Goal: Information Seeking & Learning: Learn about a topic

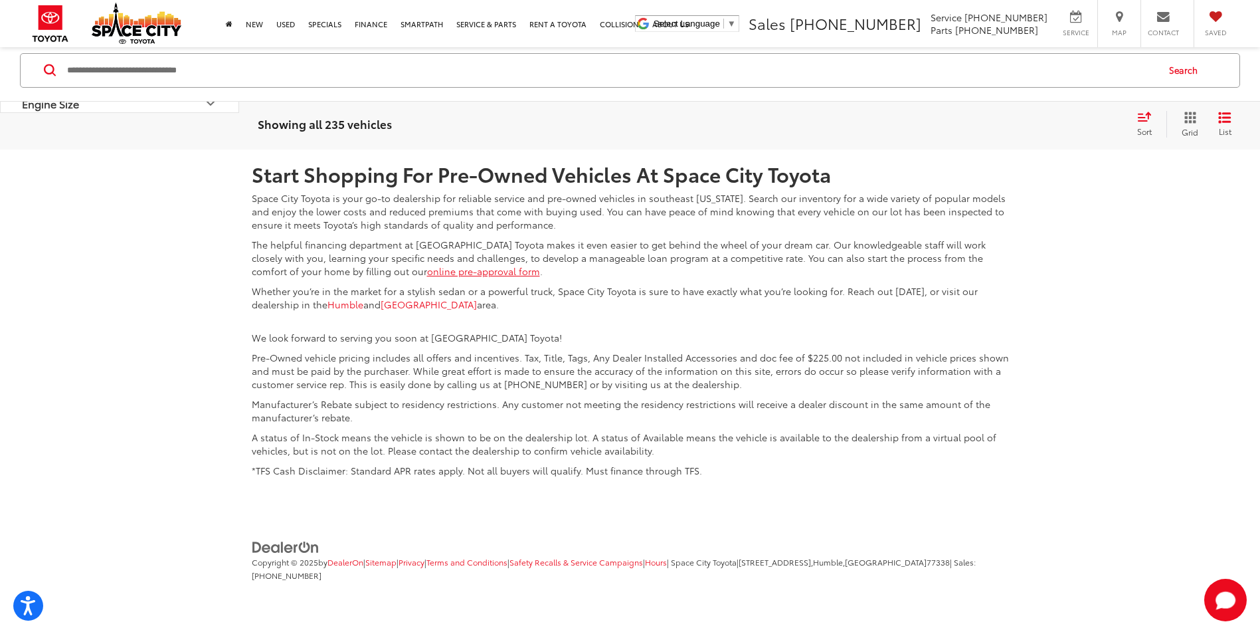
scroll to position [3227, 0]
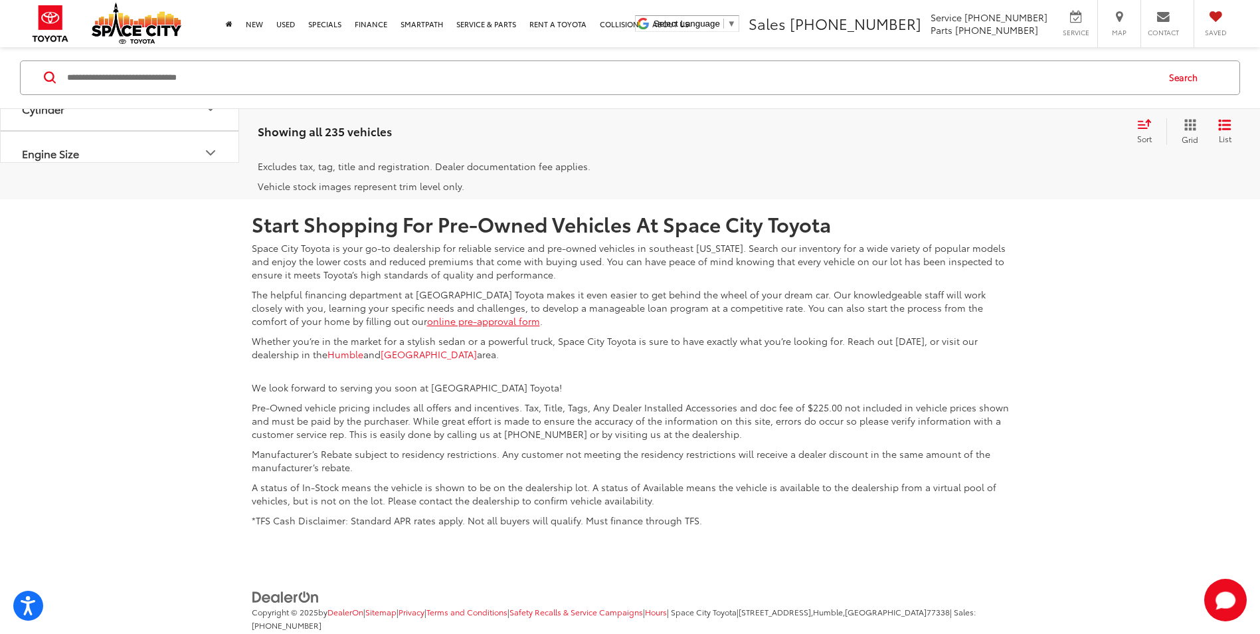
click at [1135, 112] on link "Last" at bounding box center [1142, 100] width 41 height 24
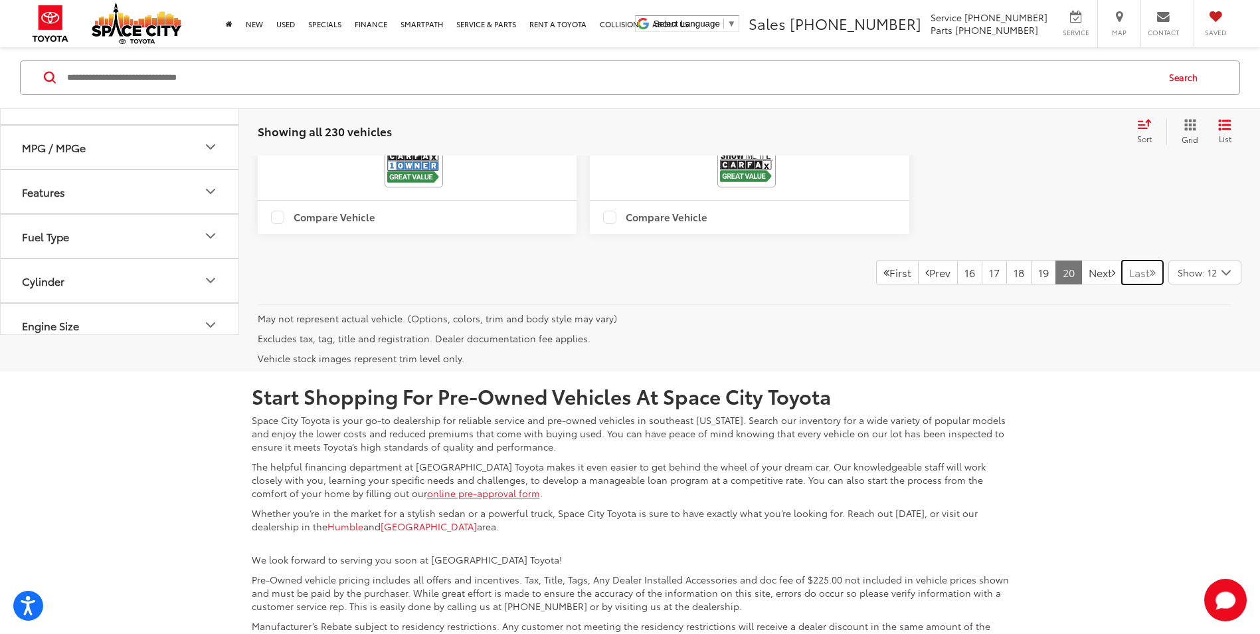
scroll to position [857, 0]
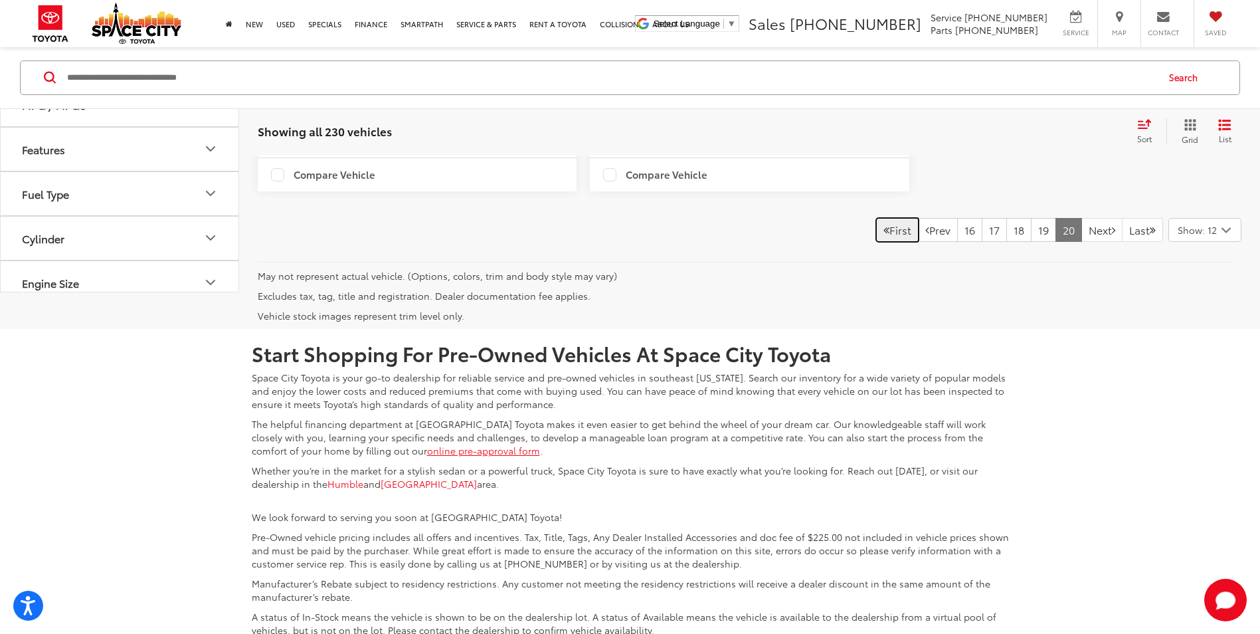
click at [879, 242] on link "First" at bounding box center [897, 230] width 43 height 24
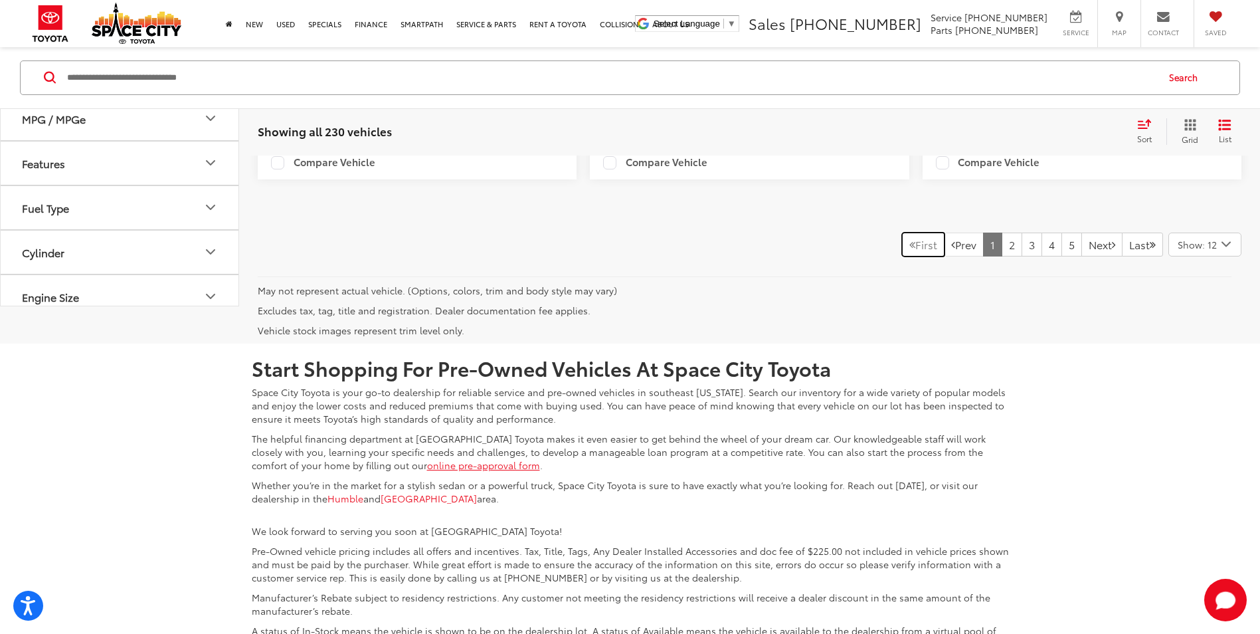
scroll to position [3314, 0]
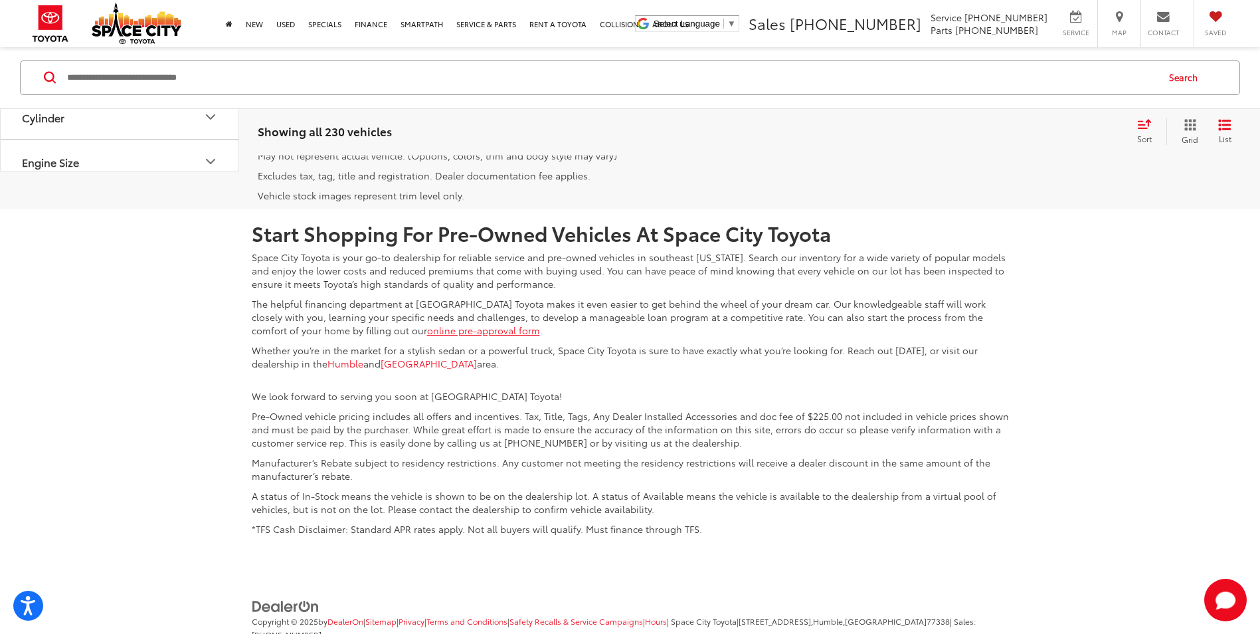
click at [1021, 122] on link "3" at bounding box center [1031, 110] width 21 height 24
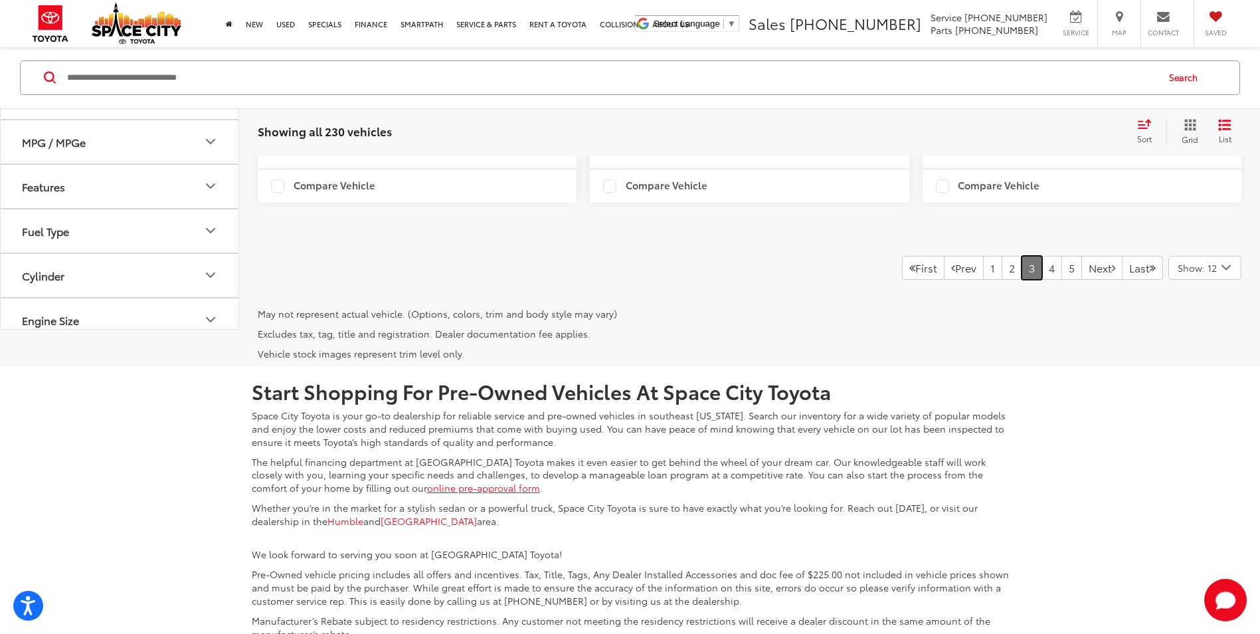
scroll to position [3188, 0]
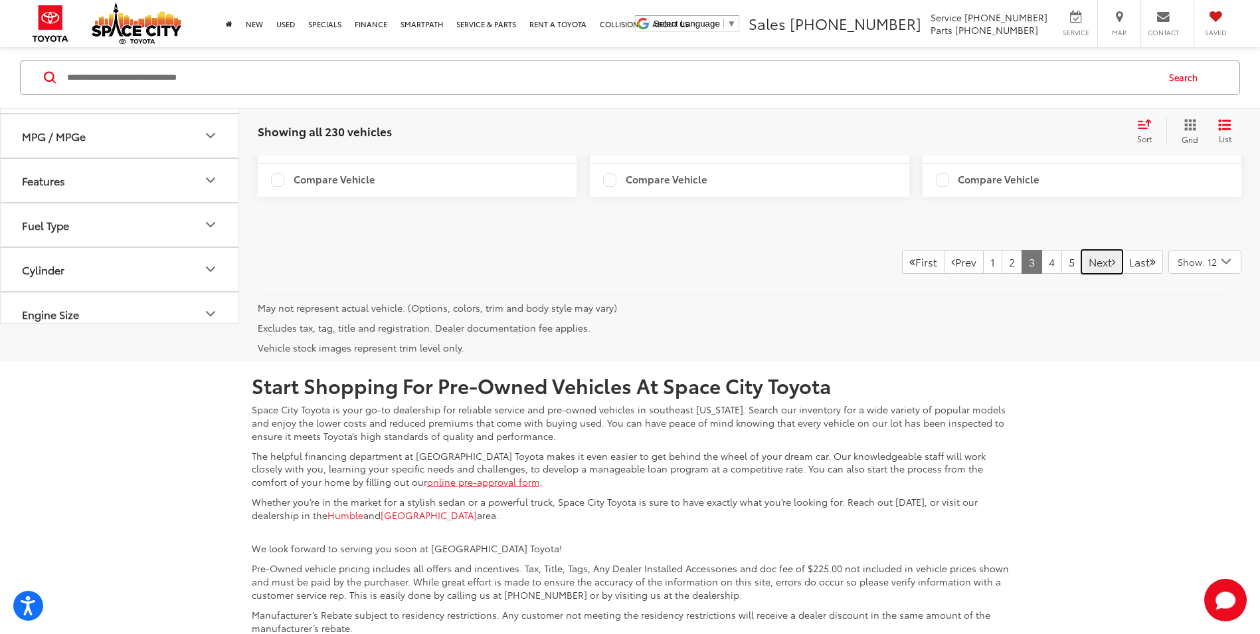
click at [1081, 274] on link "Next" at bounding box center [1101, 262] width 41 height 24
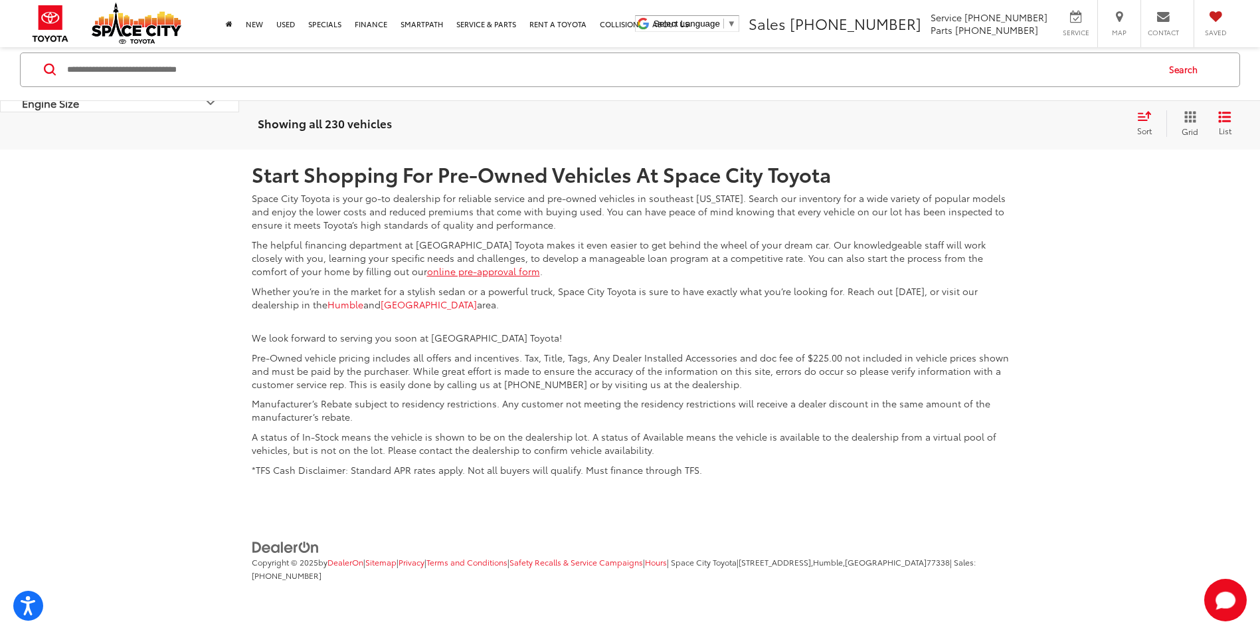
scroll to position [3095, 0]
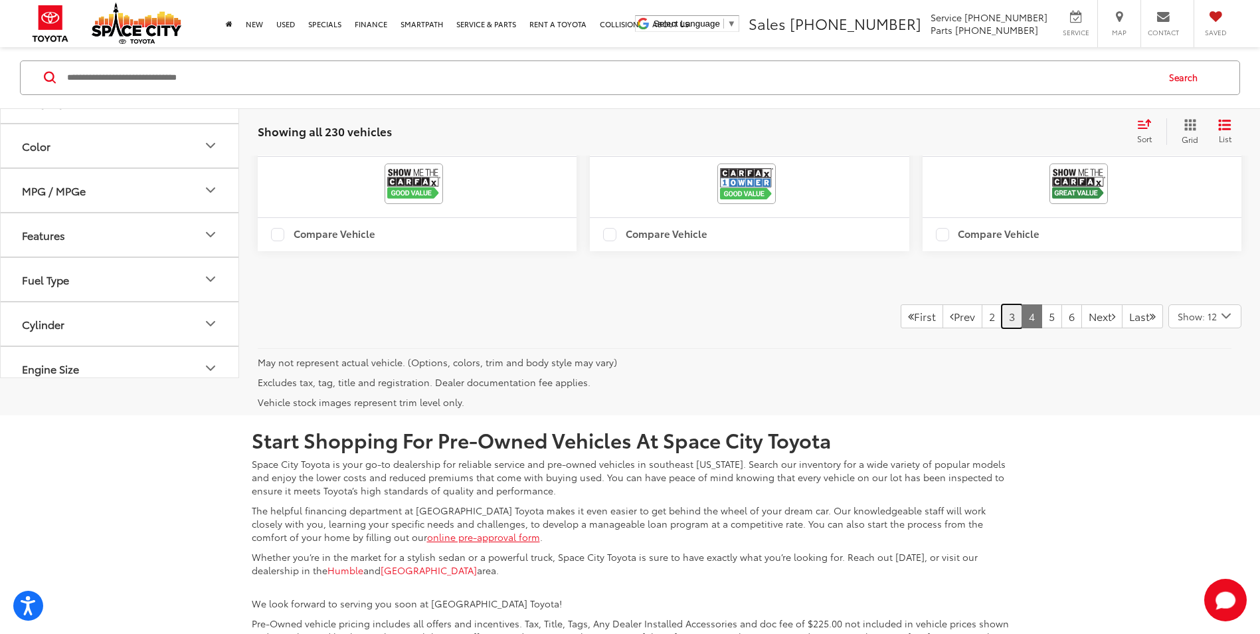
click at [1001, 328] on link "3" at bounding box center [1011, 316] width 21 height 24
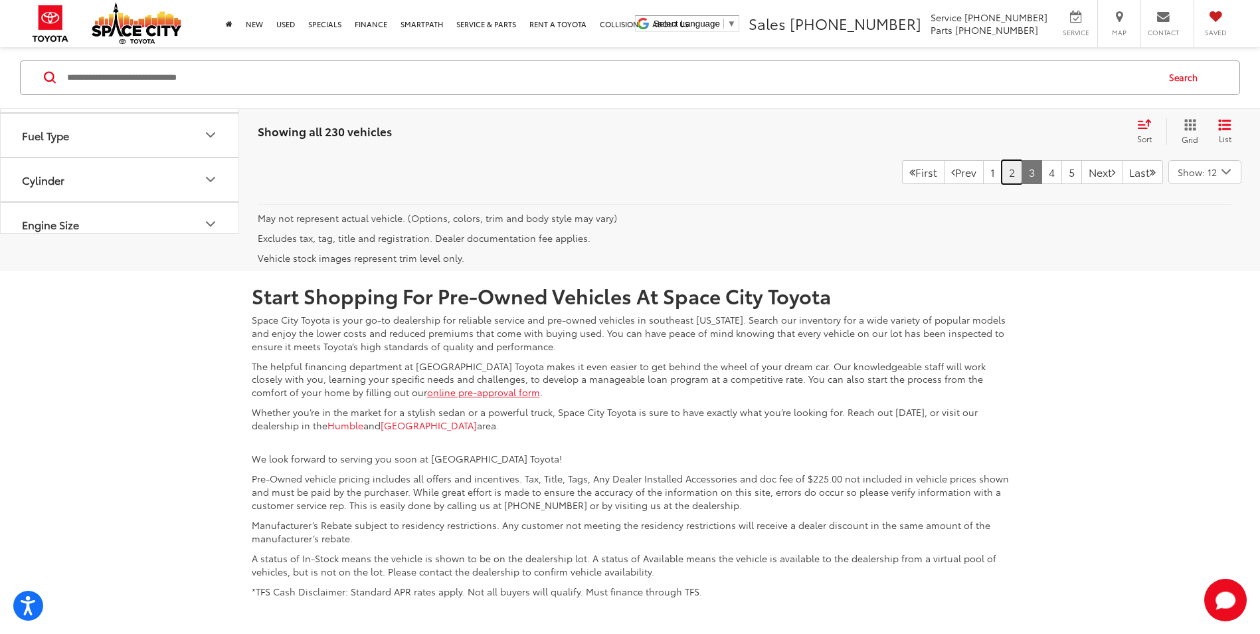
scroll to position [3115, 0]
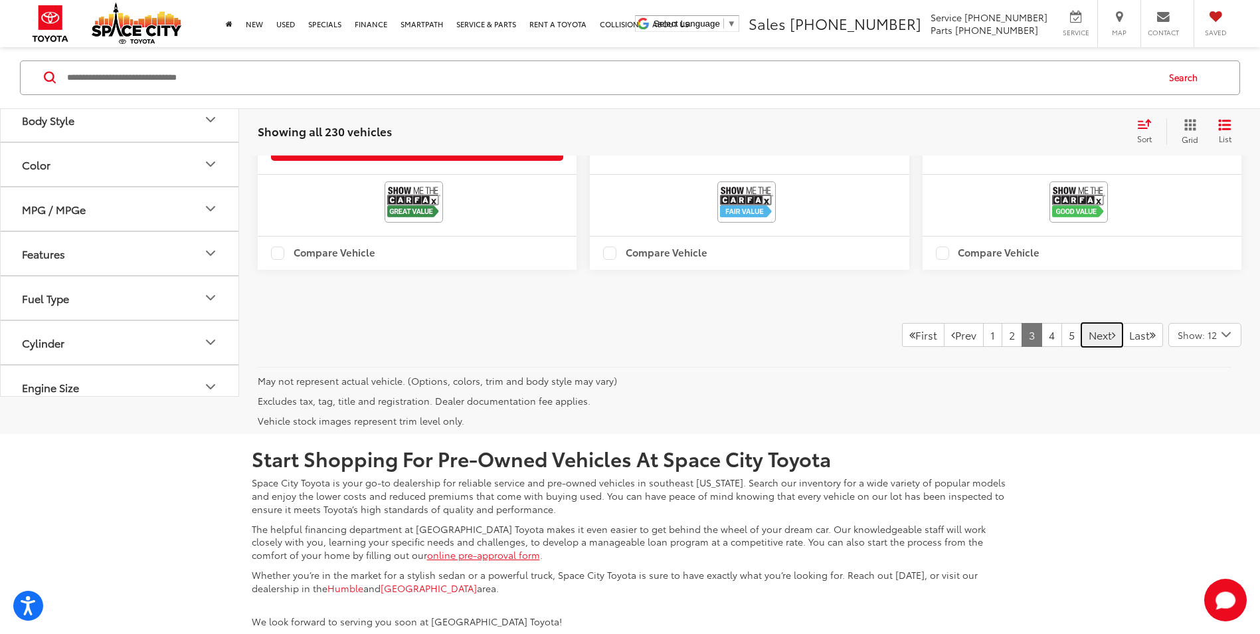
click at [1086, 347] on link "Next" at bounding box center [1101, 335] width 41 height 24
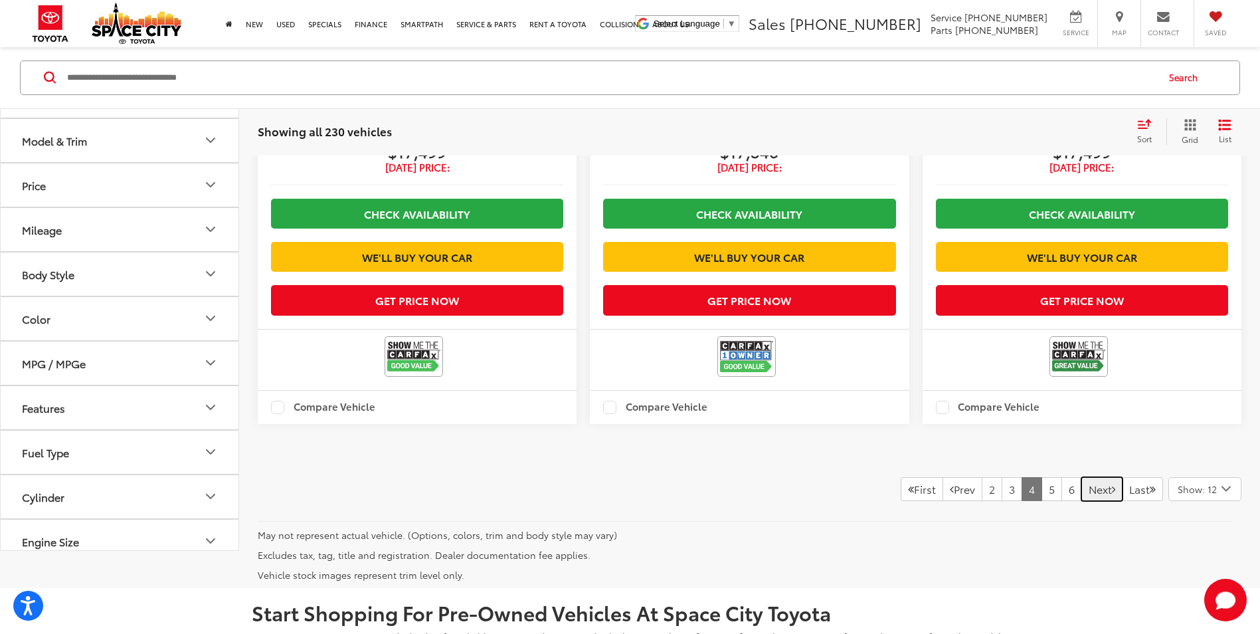
scroll to position [2849, 0]
